Goal: Find specific page/section: Find specific page/section

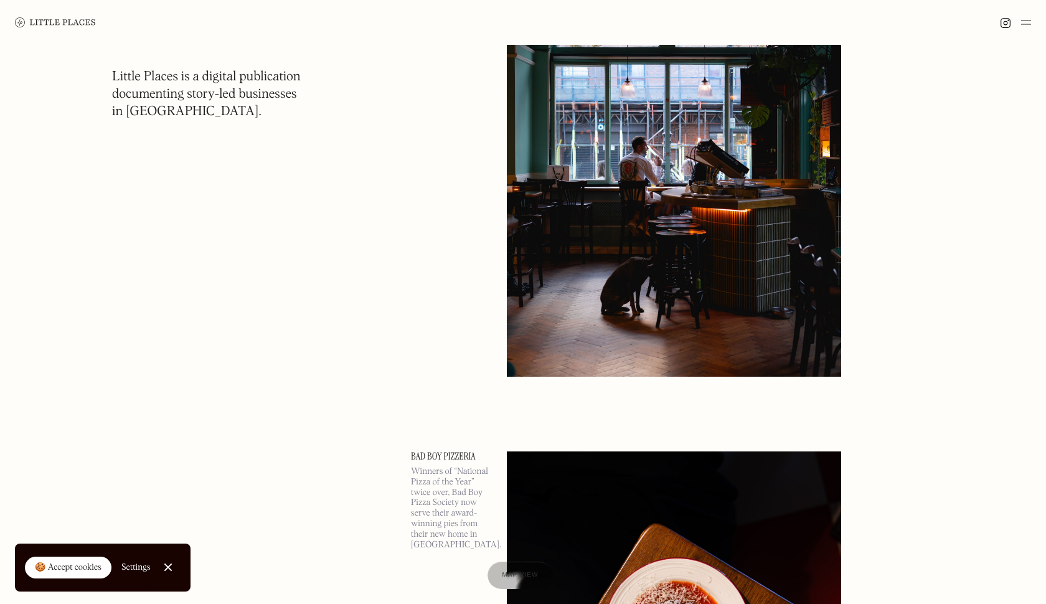
scroll to position [796, 0]
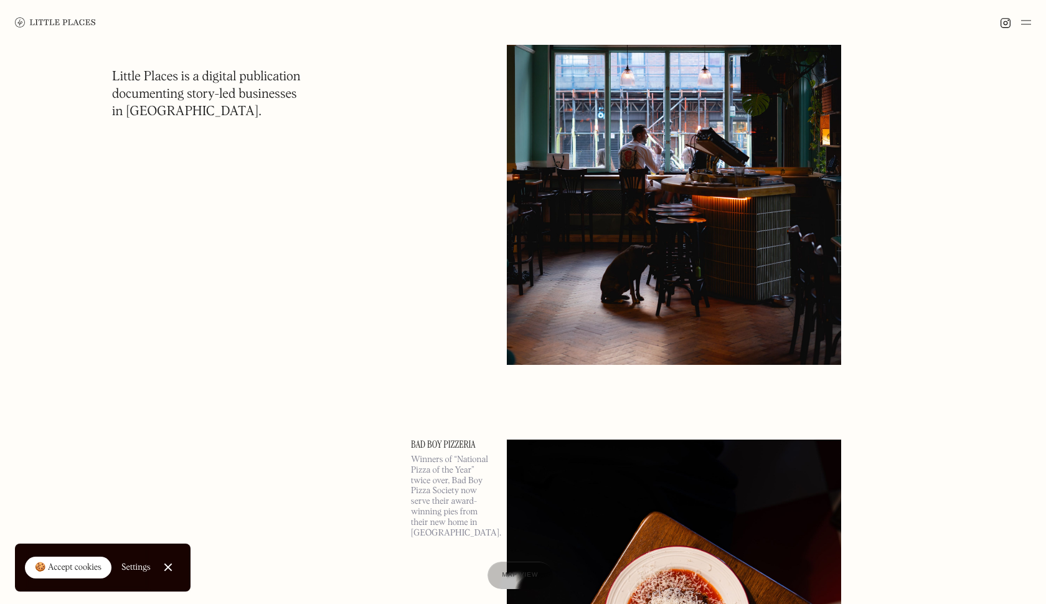
click at [1030, 17] on img at bounding box center [1027, 22] width 10 height 15
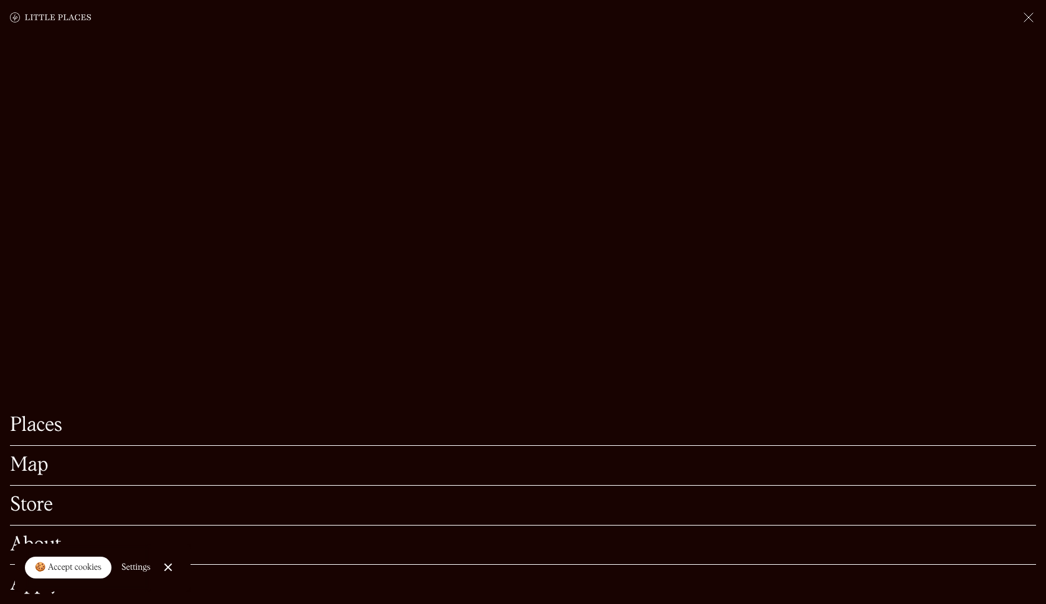
click at [24, 475] on link "Map" at bounding box center [523, 465] width 1026 height 19
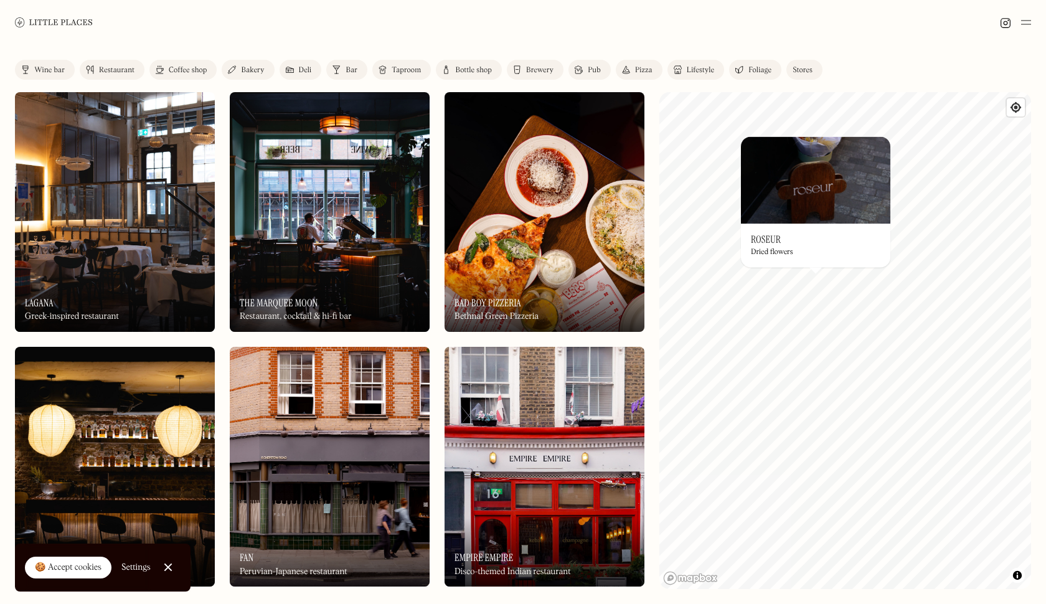
click at [92, 68] on img at bounding box center [90, 70] width 8 height 10
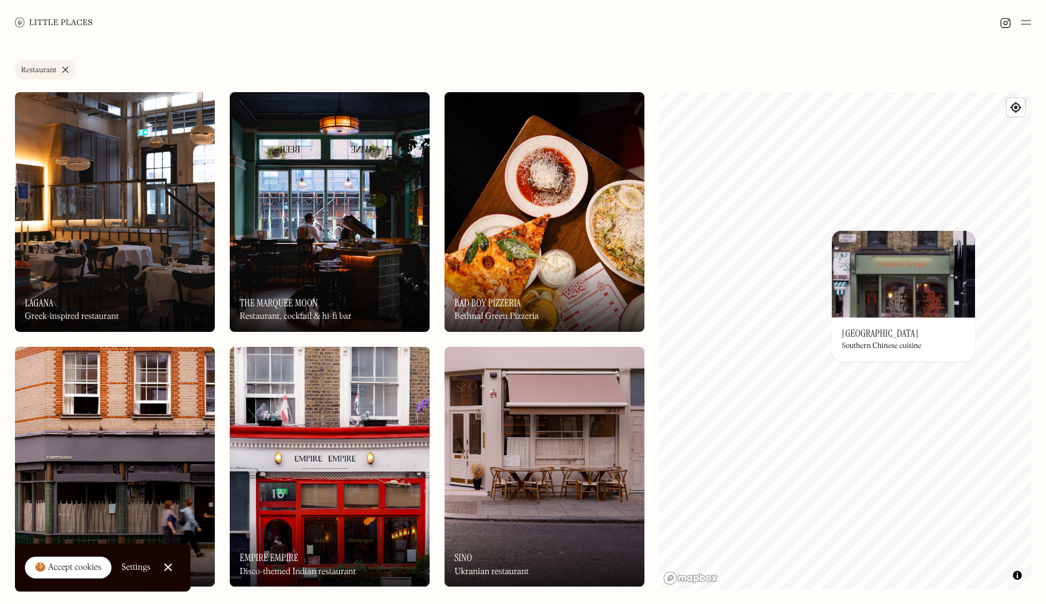
click at [912, 328] on div "© Mapbox © OpenStreetMap Improve this map On Our Radar [GEOGRAPHIC_DATA] Southe…" at bounding box center [846, 340] width 372 height 497
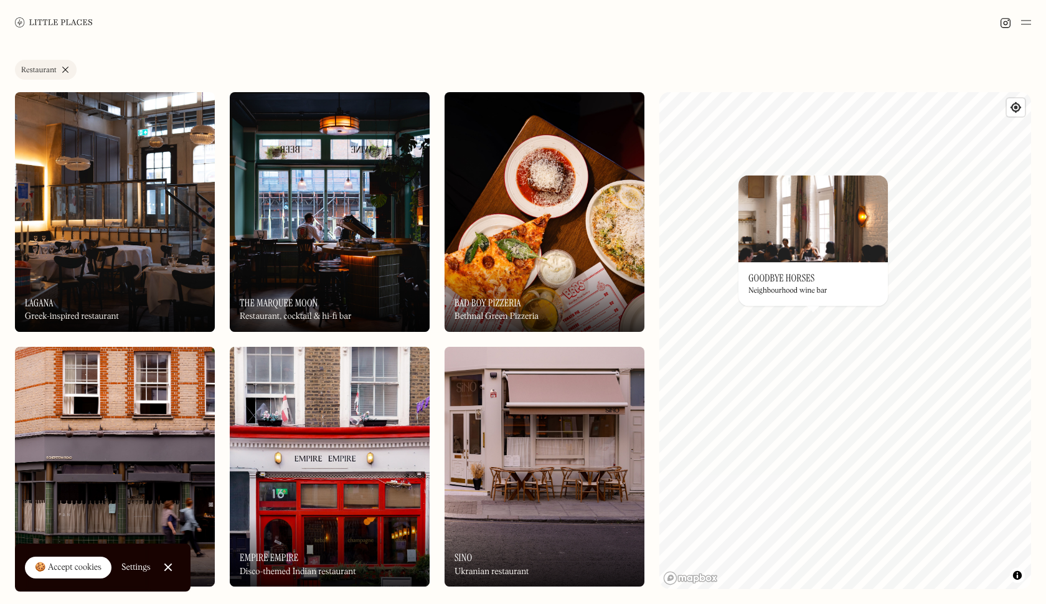
click at [790, 239] on img at bounding box center [813, 218] width 149 height 87
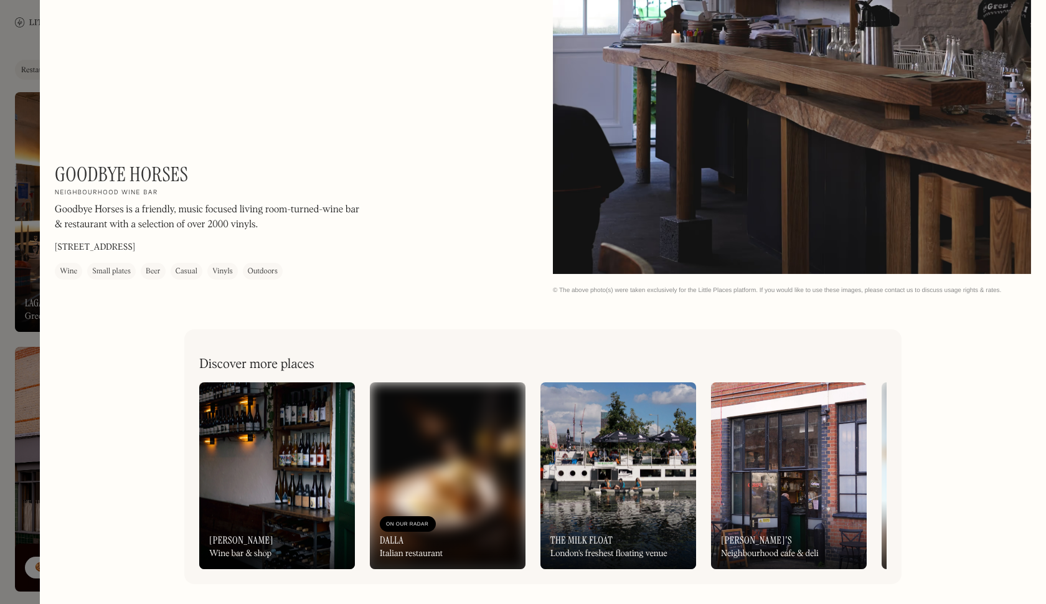
click at [2, 37] on div at bounding box center [523, 302] width 1046 height 604
